Goal: Task Accomplishment & Management: Use online tool/utility

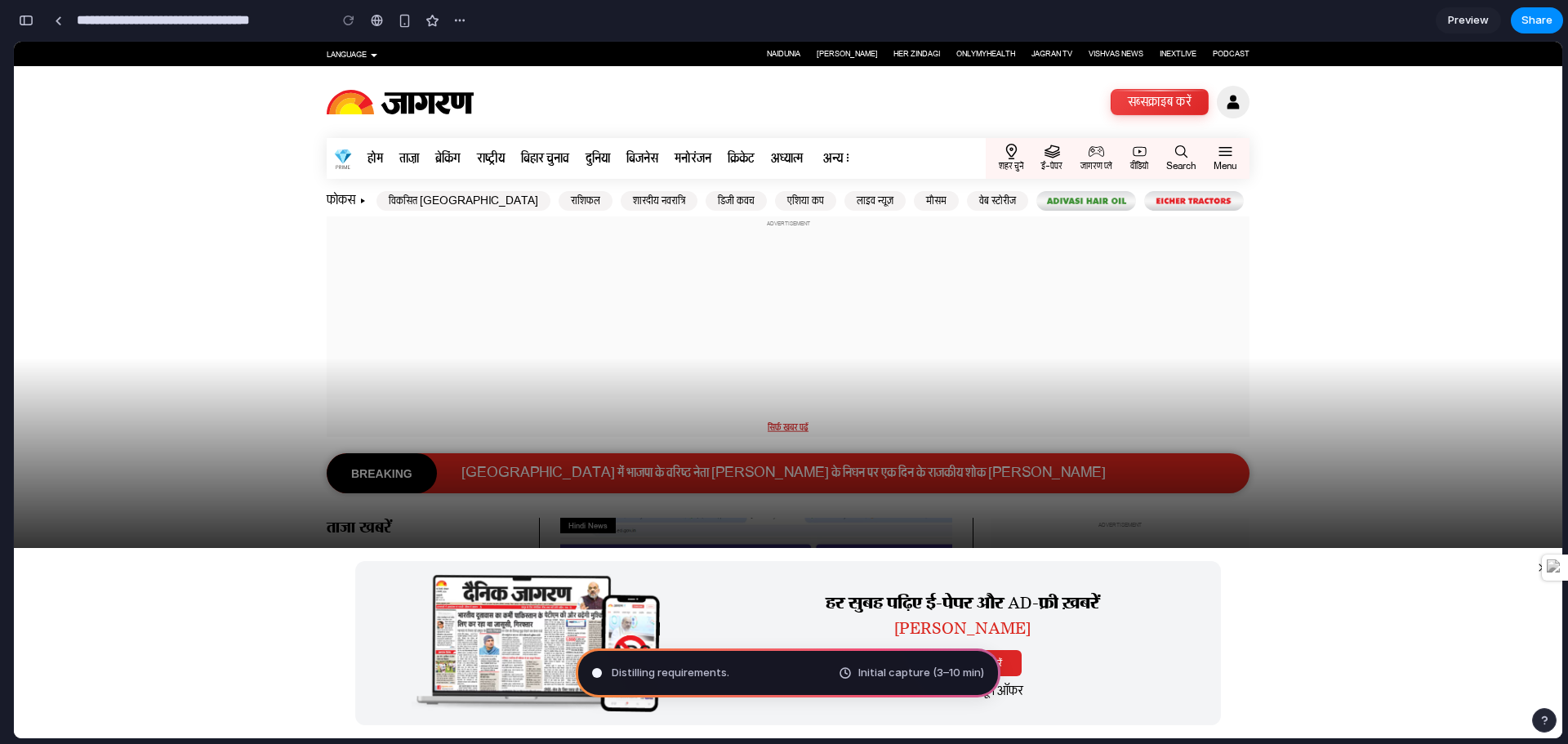
scroll to position [0, 15]
click at [767, 666] on div "Distilling requirements Initial capture (3–10 min)" at bounding box center [788, 672] width 425 height 49
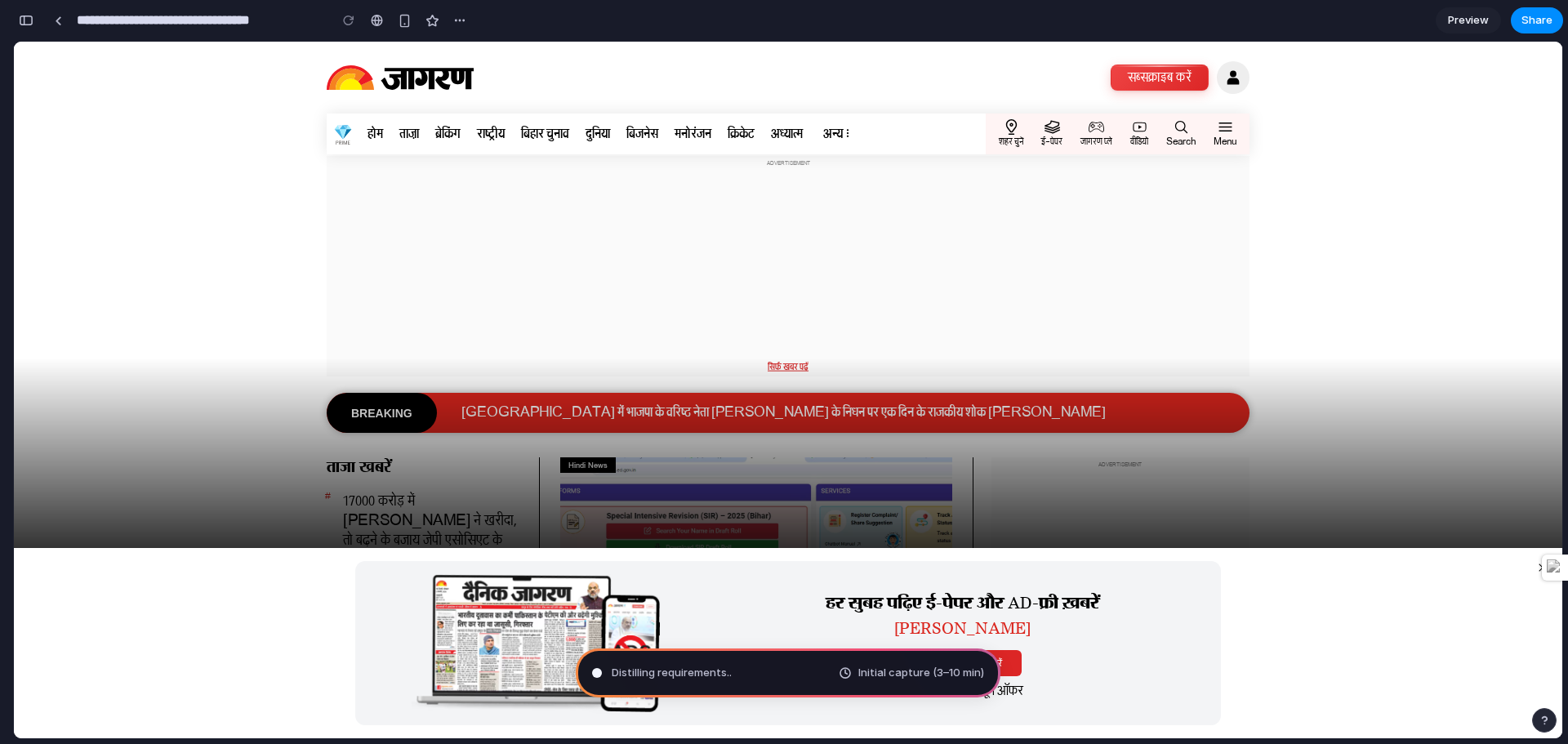
scroll to position [0, 0]
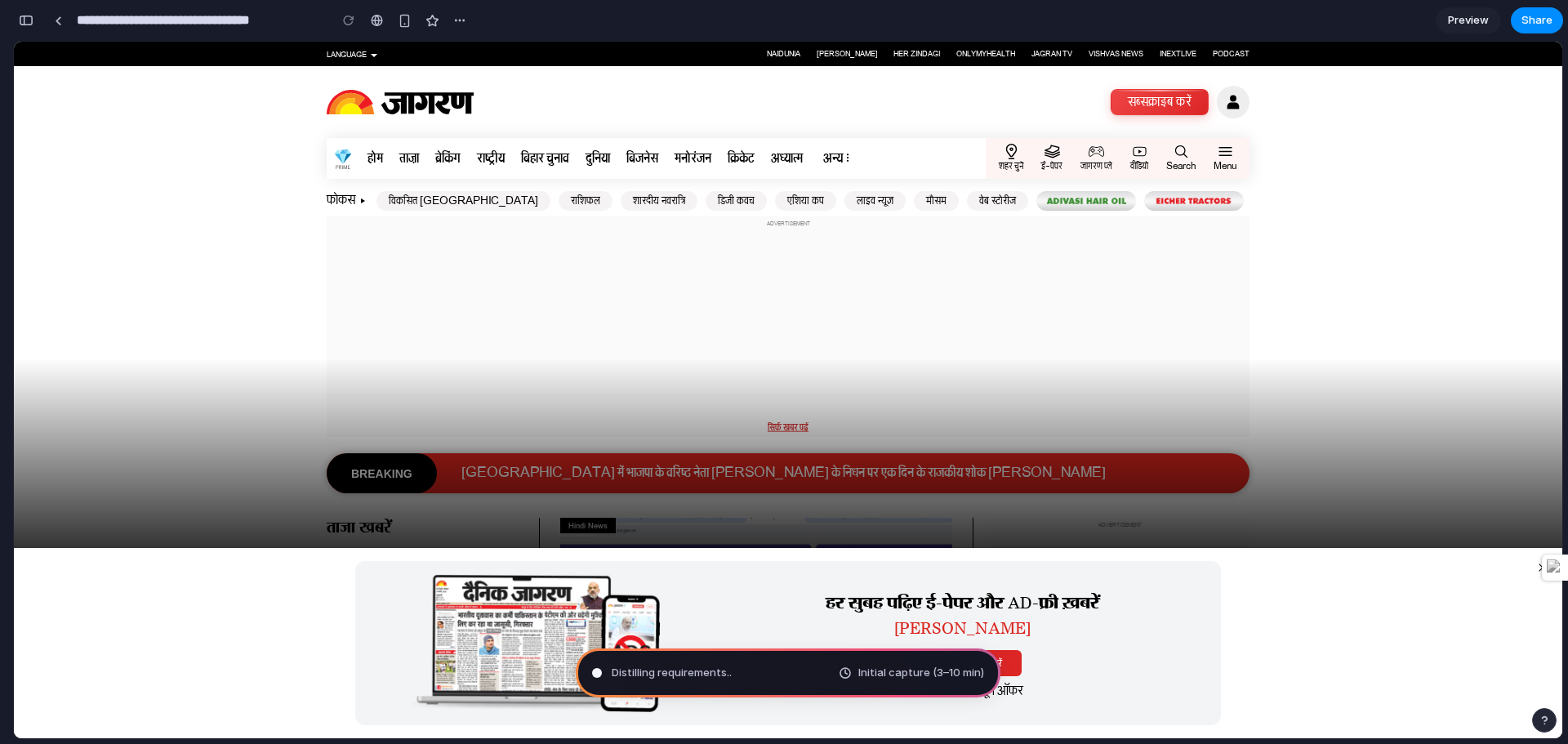
click at [1237, 648] on div "हर सुबह पढ़िए ई-पेपर और AD-फ्री ख़बरें बिल्कुल मुफ्त 7 दिन का फ्री ट्रायल शुरू …" at bounding box center [788, 642] width 1549 height 190
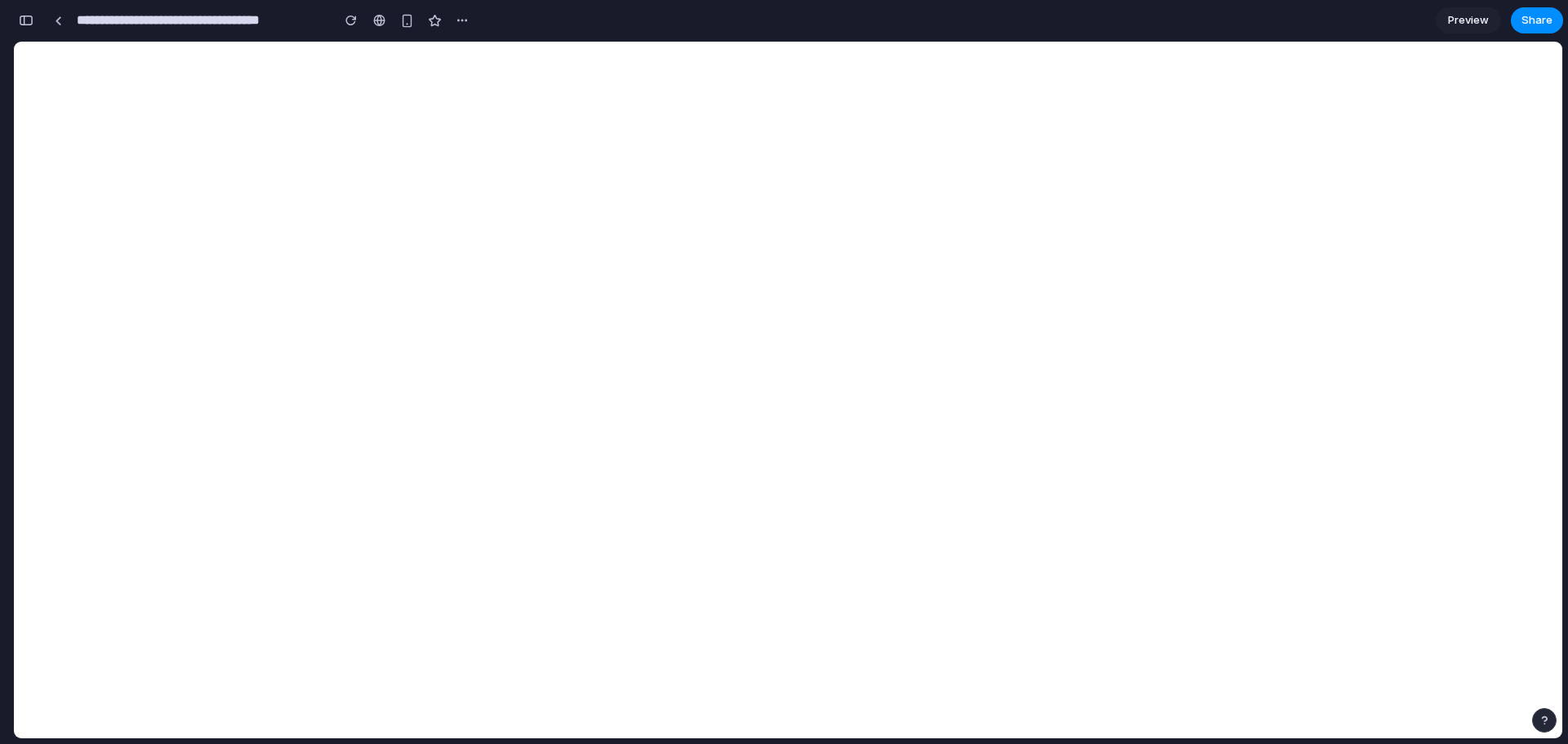
scroll to position [0, 15]
click at [413, 21] on div "button" at bounding box center [406, 20] width 14 height 14
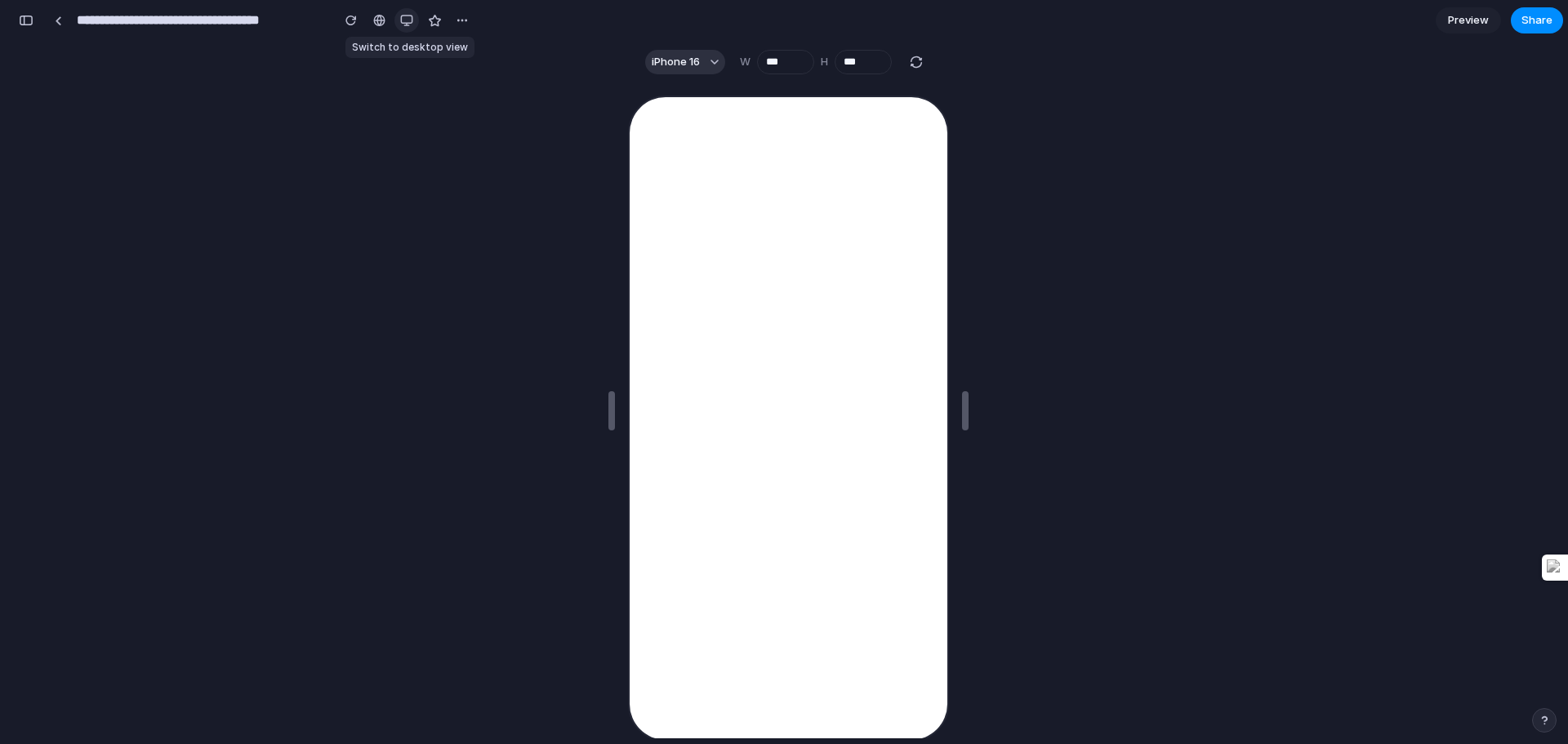
click at [413, 21] on div "button" at bounding box center [406, 20] width 13 height 13
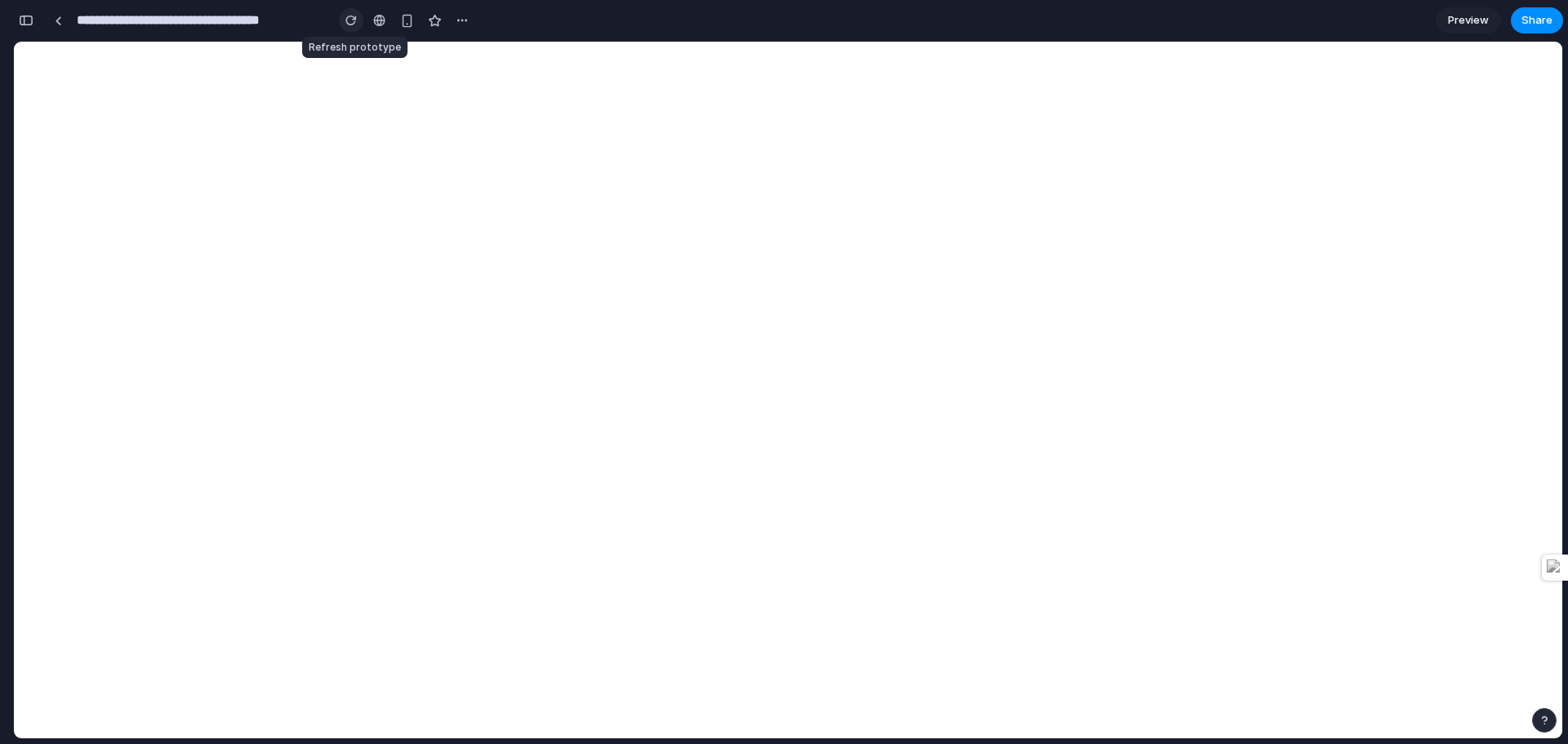
click at [353, 17] on div "button" at bounding box center [351, 20] width 11 height 11
click at [469, 23] on button "button" at bounding box center [462, 20] width 25 height 25
click at [28, 16] on div "button" at bounding box center [26, 20] width 15 height 11
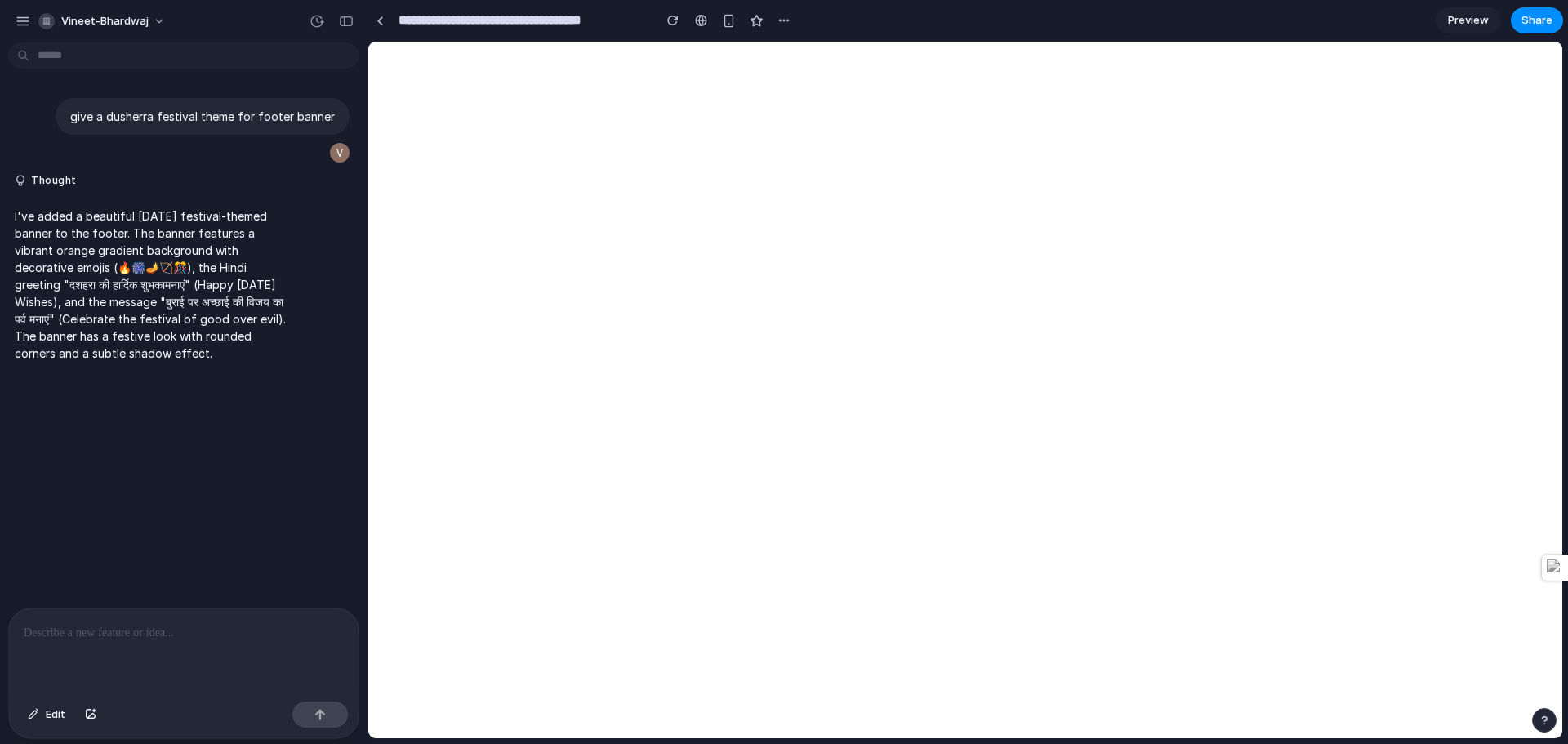
scroll to position [0, 0]
drag, startPoint x: 70, startPoint y: 114, endPoint x: 341, endPoint y: 130, distance: 271.5
click at [341, 130] on div "give a dusherra festival theme for footer banner" at bounding box center [178, 131] width 341 height 66
copy p "give a dusherra festival theme for footer banner"
click at [194, 638] on div "To enrich screen reader interactions, please activate Accessibility in Grammarl…" at bounding box center [184, 651] width 349 height 86
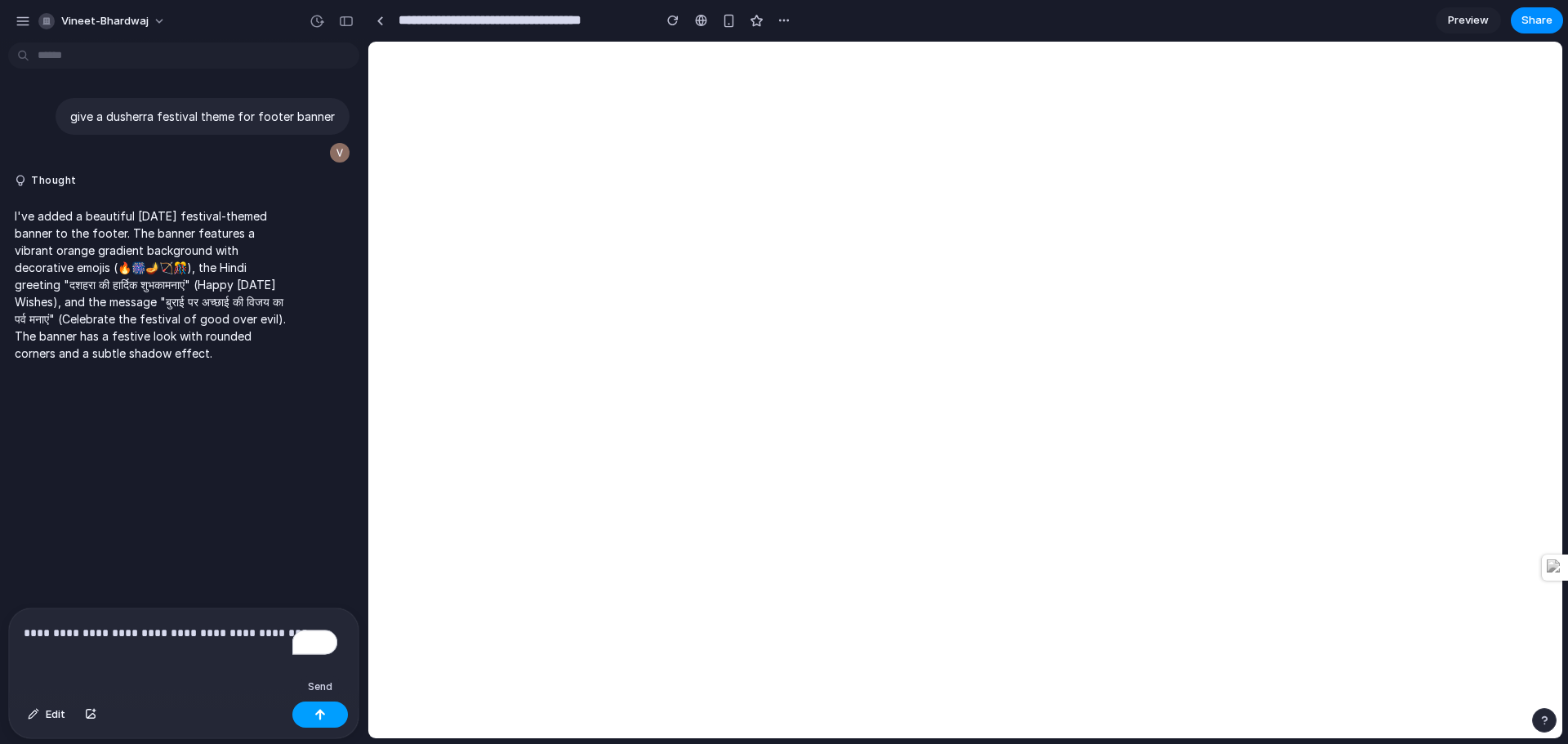
click at [325, 707] on button "button" at bounding box center [320, 714] width 55 height 26
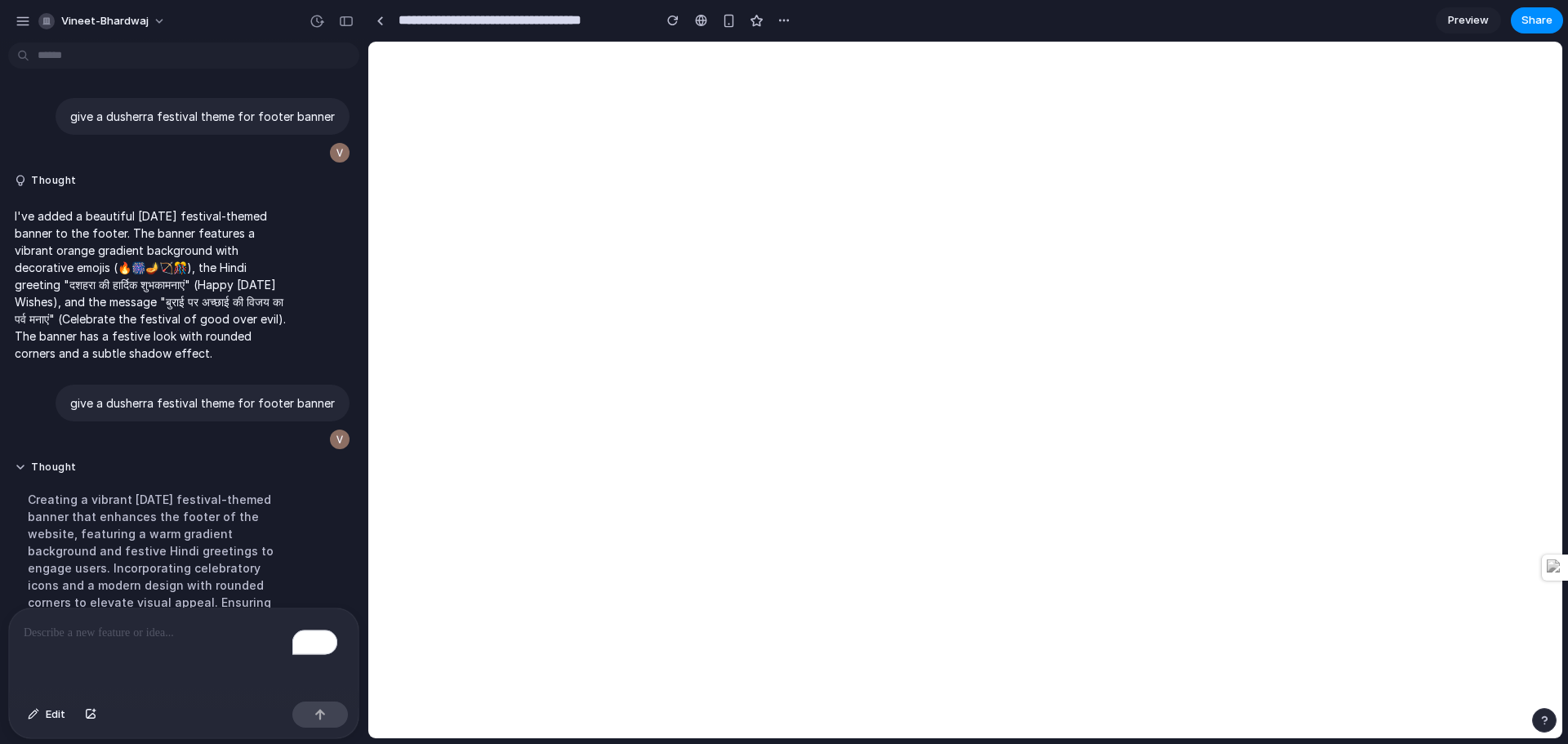
scroll to position [587, 0]
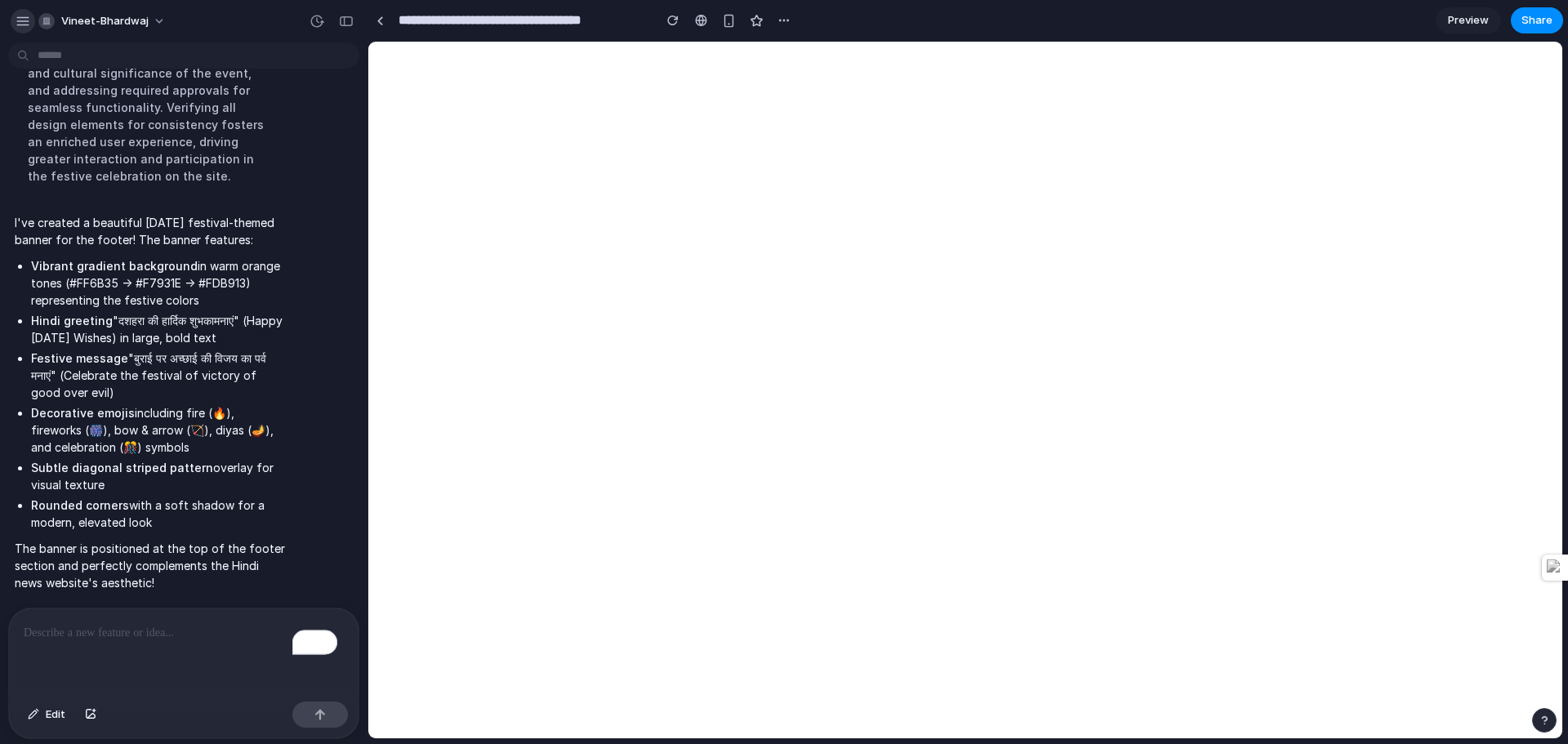
click at [27, 19] on div "button" at bounding box center [23, 21] width 15 height 15
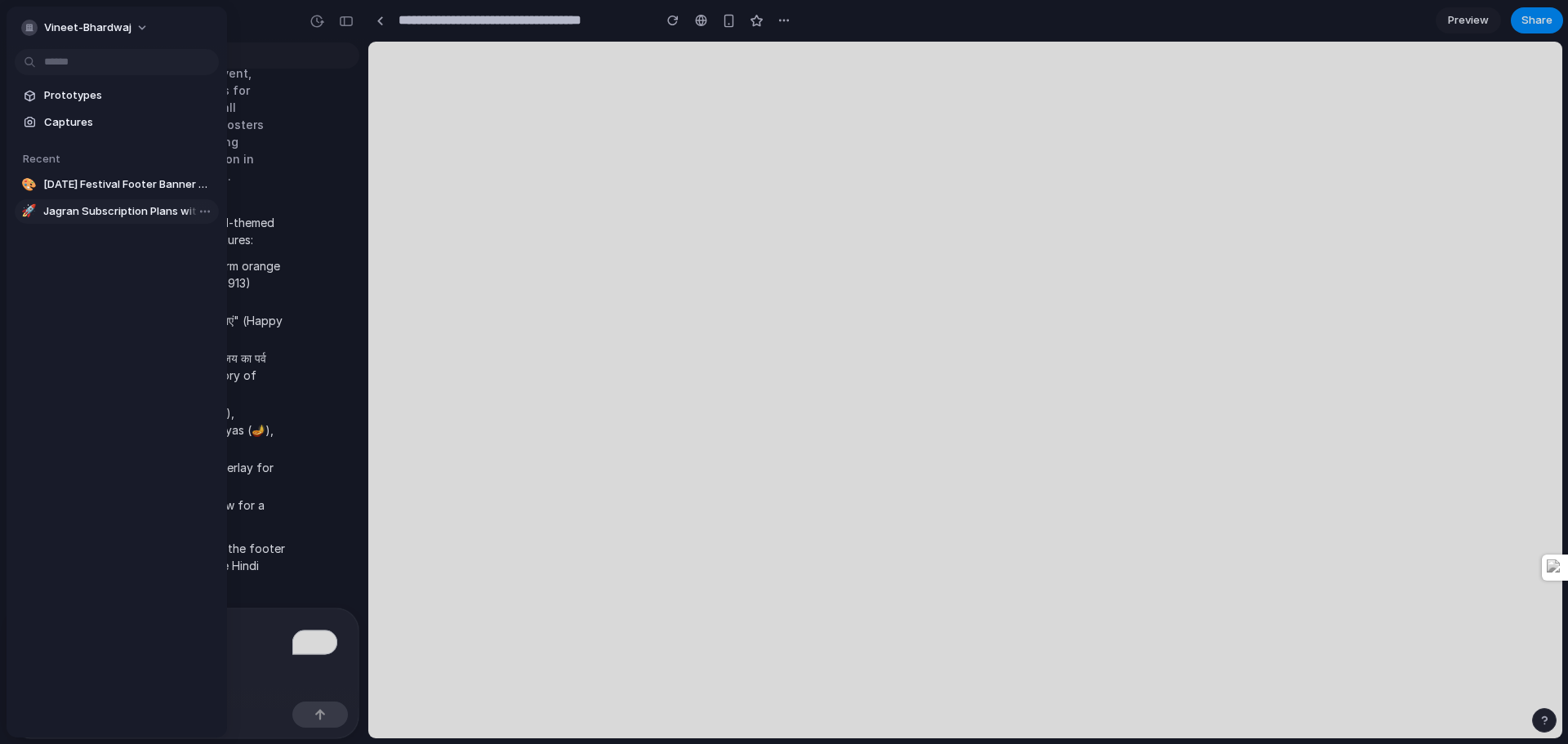
click at [122, 210] on span "Jagran Subscription Plans with Insurance Bundling" at bounding box center [128, 211] width 169 height 17
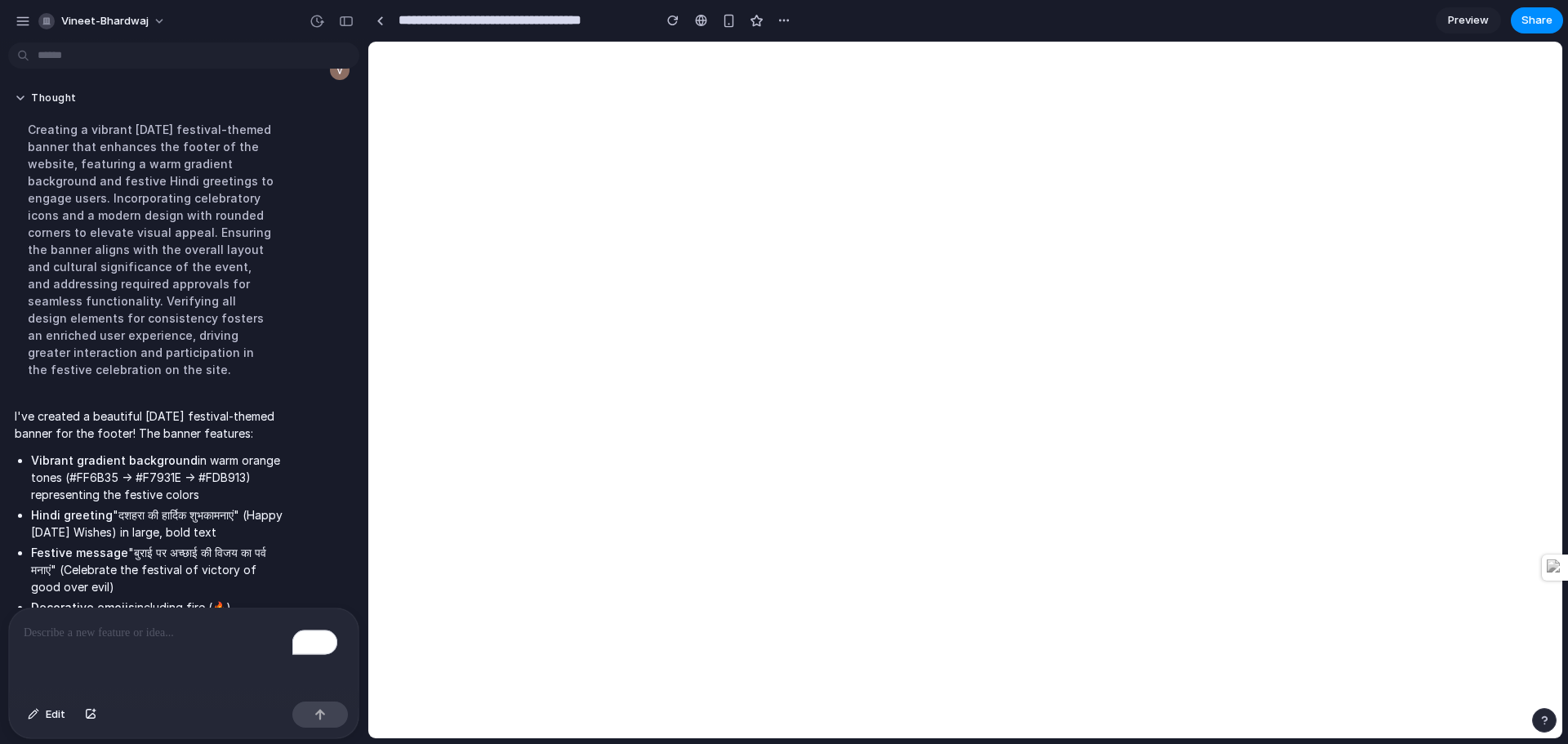
type input "**********"
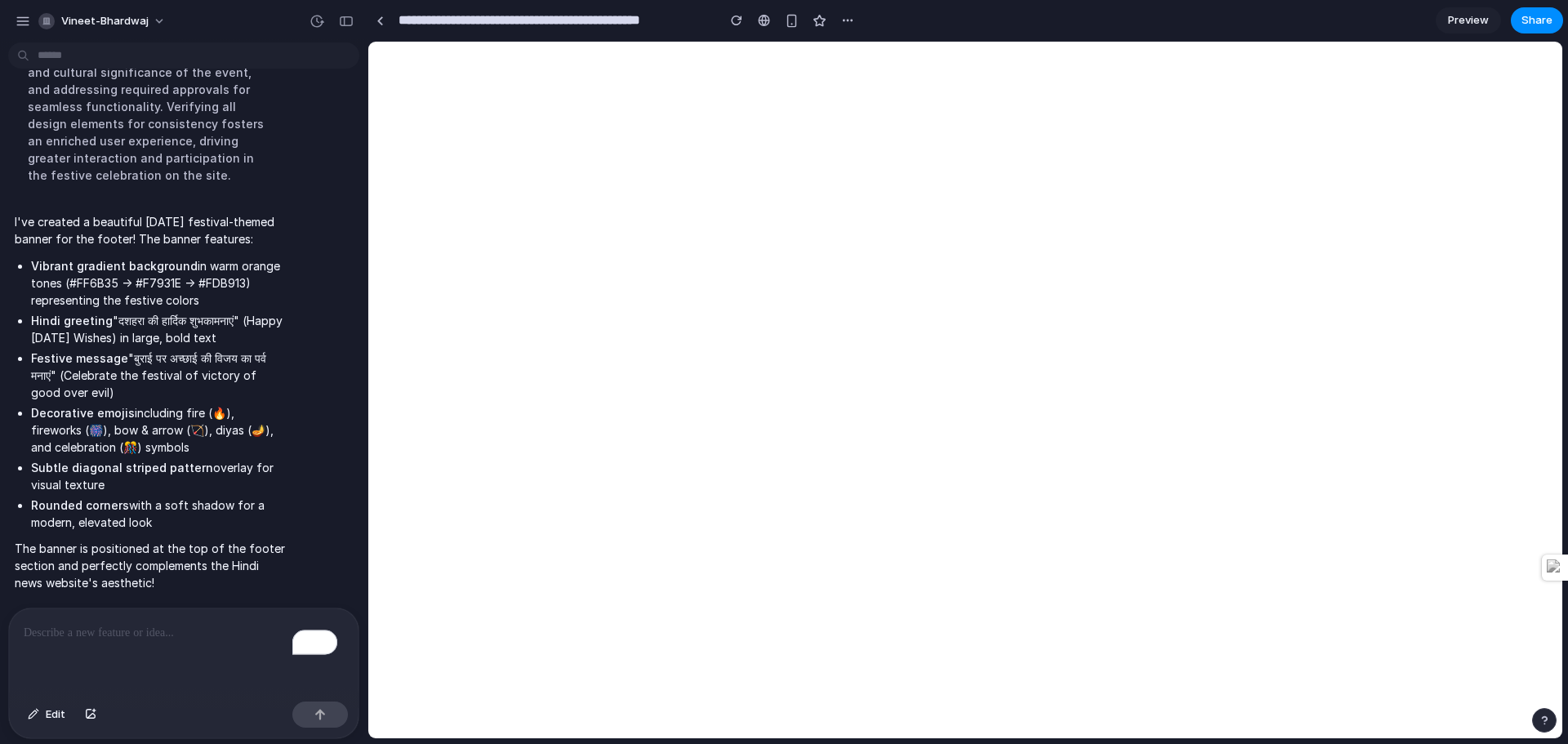
click at [784, 372] on div at bounding box center [784, 372] width 0 height 0
